Goal: Task Accomplishment & Management: Complete application form

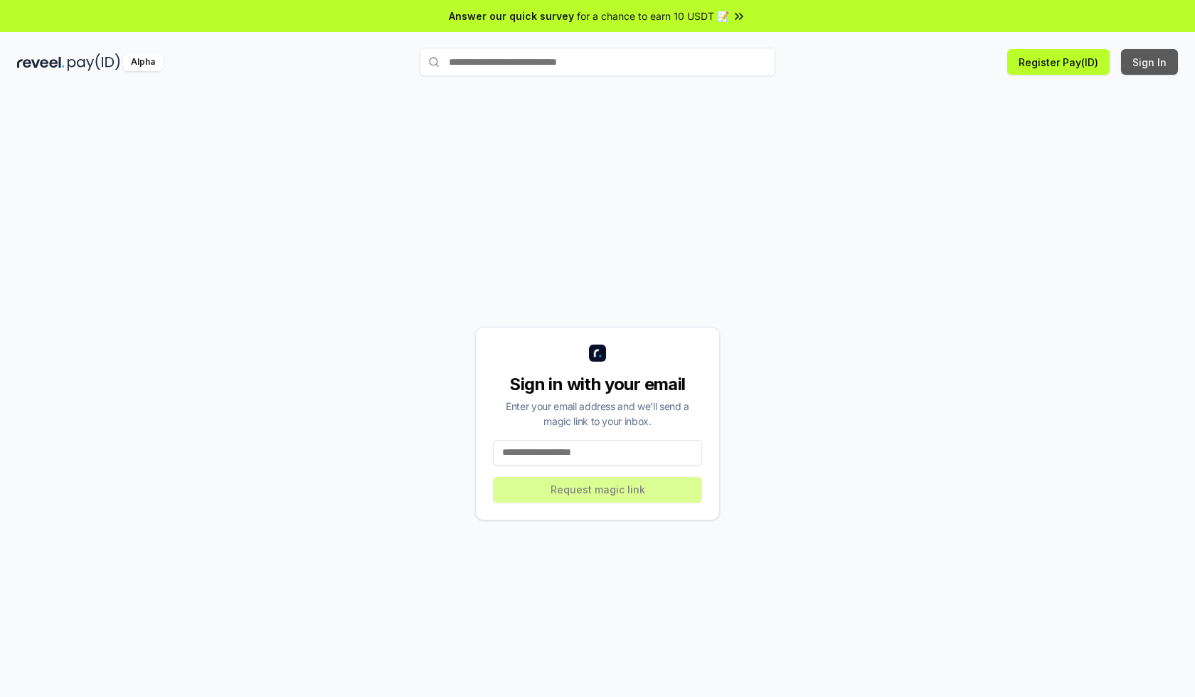
click at [1151, 62] on button "Sign In" at bounding box center [1149, 62] width 57 height 26
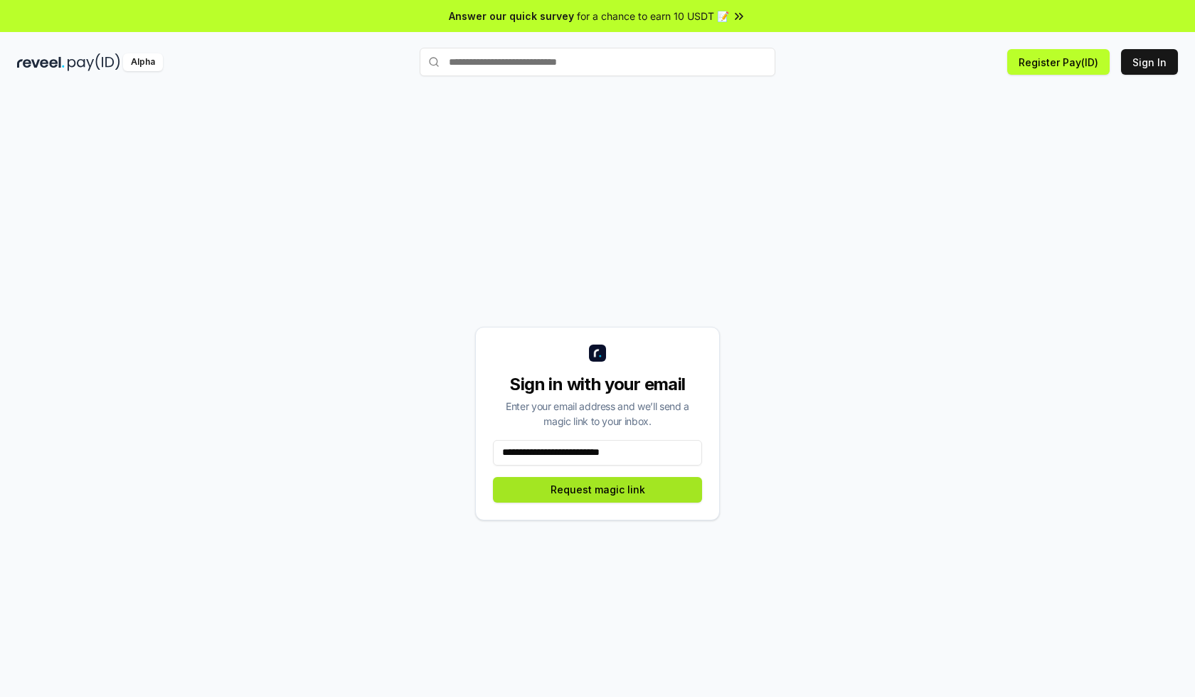
type input "**********"
click at [598, 489] on button "Request magic link" at bounding box center [597, 490] width 209 height 26
